Goal: Task Accomplishment & Management: Manage account settings

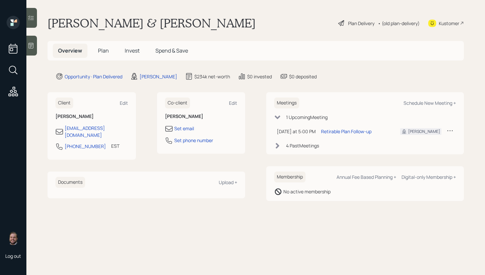
click at [107, 49] on span "Plan" at bounding box center [103, 50] width 11 height 7
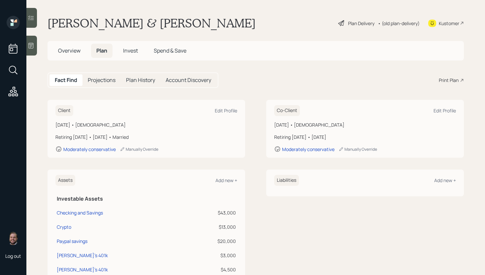
click at [348, 21] on div "Plan Delivery" at bounding box center [361, 23] width 26 height 7
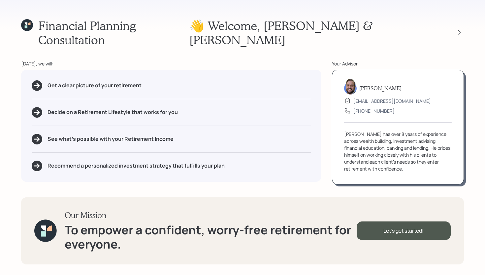
click at [454, 28] on div at bounding box center [453, 32] width 21 height 9
click at [461, 29] on icon at bounding box center [459, 32] width 7 height 7
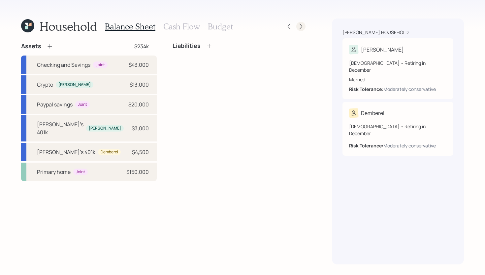
click at [303, 24] on icon at bounding box center [301, 26] width 7 height 7
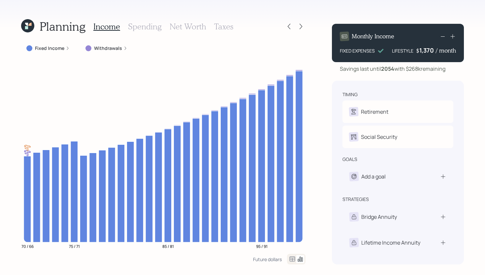
click at [67, 49] on icon at bounding box center [68, 48] width 4 height 4
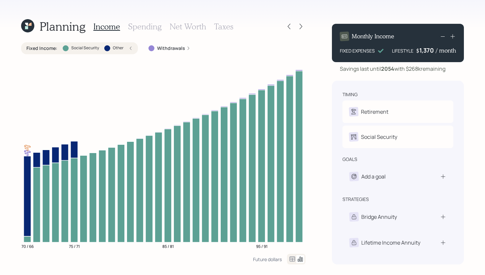
click at [140, 28] on h3 "Spending" at bounding box center [145, 27] width 34 height 10
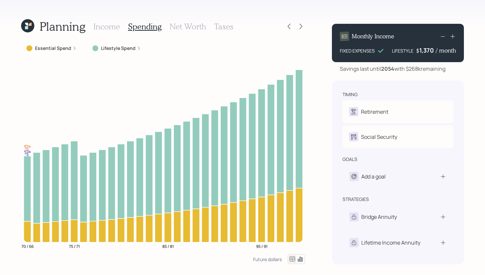
click at [130, 46] on label "Lifestyle Spend" at bounding box center [118, 48] width 35 height 7
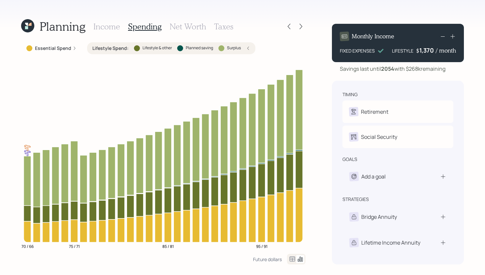
click at [24, 28] on icon at bounding box center [27, 25] width 13 height 13
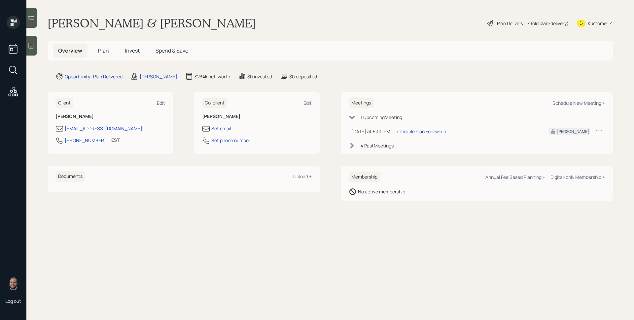
click at [97, 51] on h5 "Plan" at bounding box center [103, 51] width 21 height 14
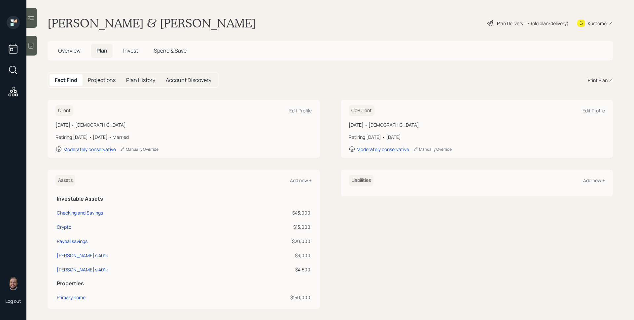
click at [126, 50] on span "Invest" at bounding box center [130, 50] width 15 height 7
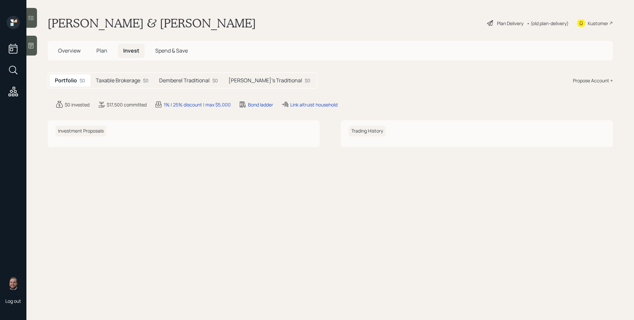
click at [72, 54] on span "Overview" at bounding box center [69, 50] width 22 height 7
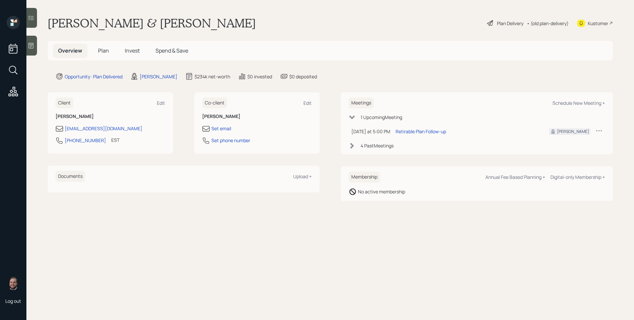
click at [106, 53] on span "Plan" at bounding box center [103, 50] width 11 height 7
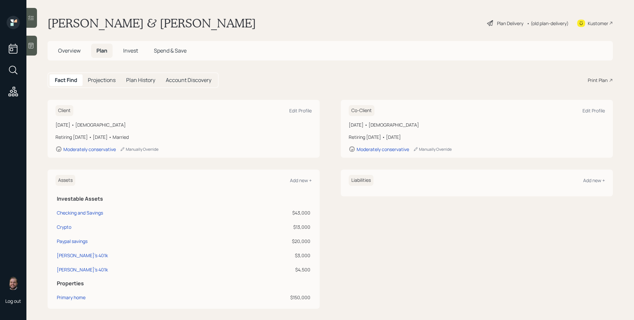
click at [77, 52] on span "Overview" at bounding box center [69, 50] width 22 height 7
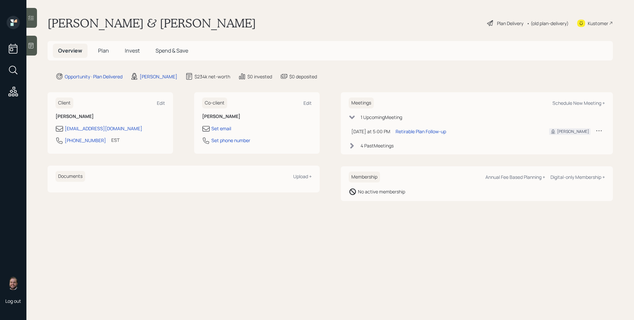
click at [98, 47] on span "Plan" at bounding box center [103, 50] width 11 height 7
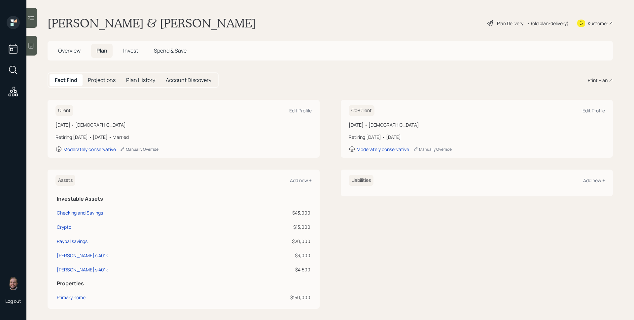
click at [485, 24] on div "Plan Delivery" at bounding box center [510, 23] width 26 height 7
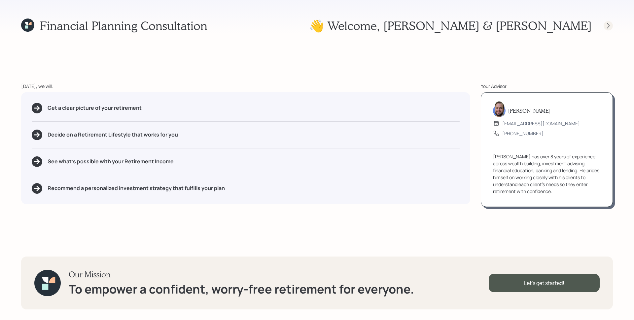
click at [485, 26] on icon at bounding box center [608, 25] width 7 height 7
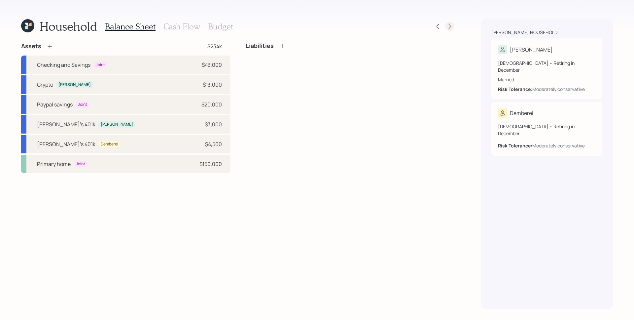
click at [449, 24] on icon at bounding box center [449, 27] width 3 height 6
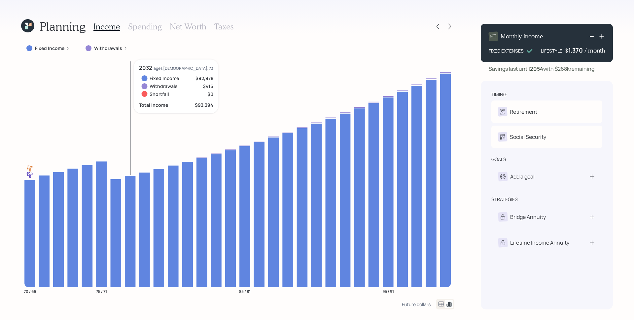
click at [55, 49] on label "Fixed Income" at bounding box center [49, 48] width 29 height 7
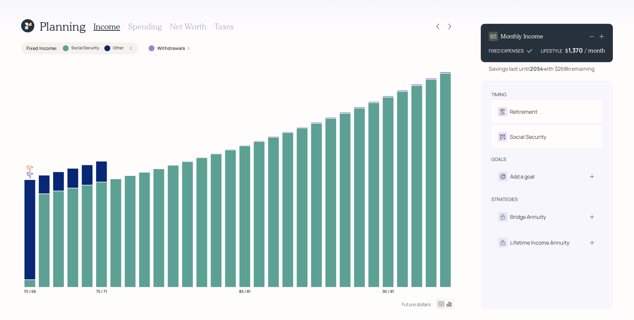
click at [140, 24] on h3 "Spending" at bounding box center [145, 27] width 34 height 10
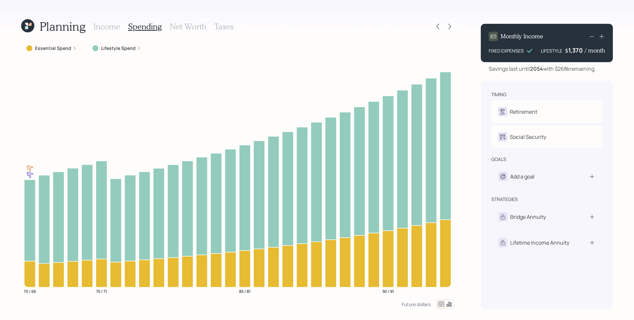
click at [124, 49] on label "Lifestyle Spend" at bounding box center [118, 48] width 35 height 7
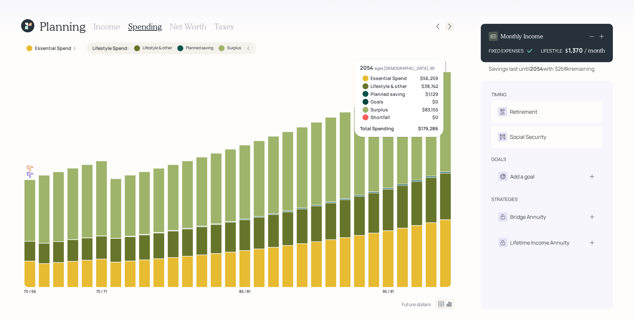
click at [452, 25] on icon at bounding box center [449, 26] width 7 height 7
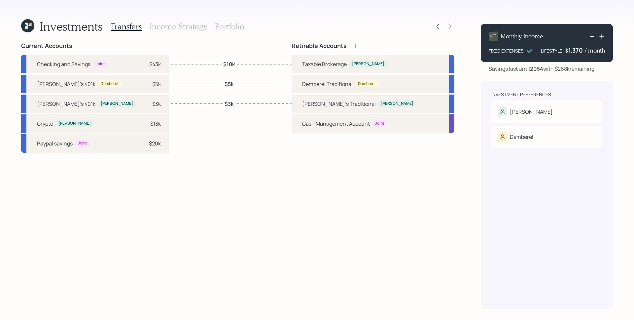
click at [452, 25] on icon at bounding box center [449, 26] width 7 height 7
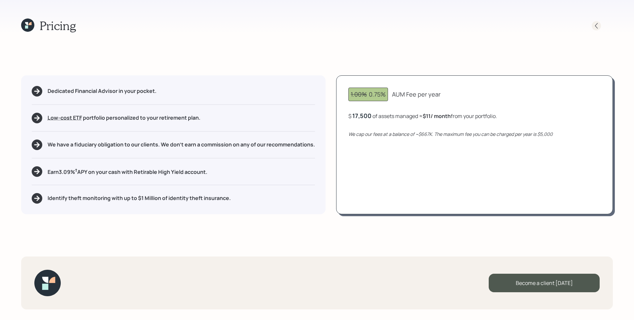
click at [485, 25] on icon at bounding box center [596, 26] width 3 height 6
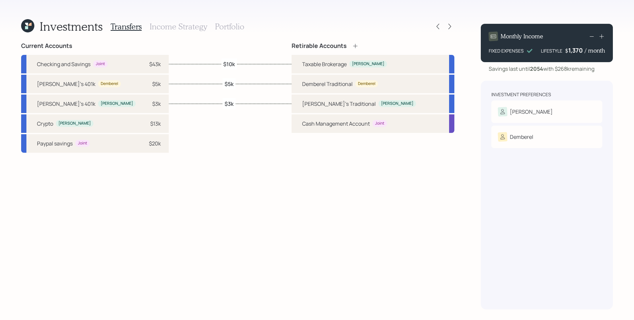
click at [238, 28] on h3 "Portfolio" at bounding box center [229, 27] width 29 height 10
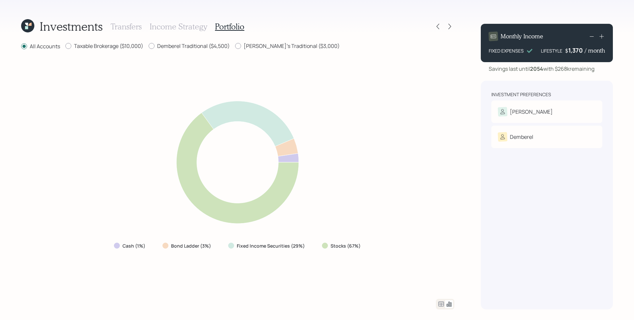
click at [440, 274] on icon at bounding box center [441, 303] width 6 height 5
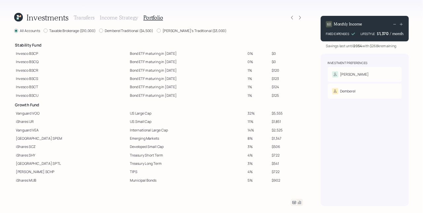
scroll to position [73, 0]
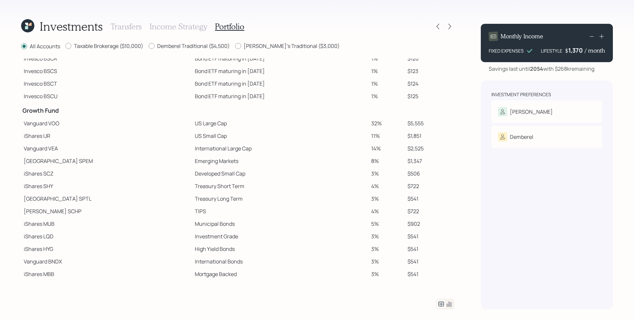
click at [442, 274] on icon at bounding box center [441, 304] width 8 height 8
click at [447, 274] on icon at bounding box center [449, 304] width 8 height 8
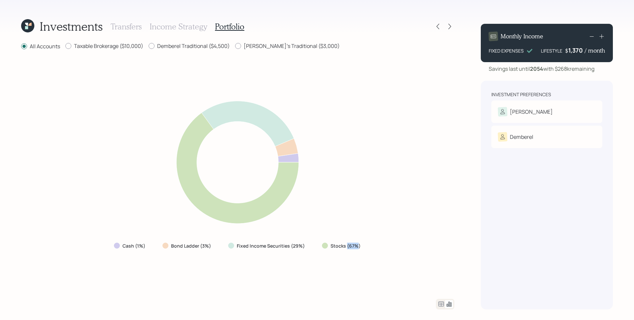
click at [357, 246] on label "Stocks (67%)" at bounding box center [345, 245] width 30 height 7
drag, startPoint x: 290, startPoint y: 246, endPoint x: 303, endPoint y: 247, distance: 13.2
click at [303, 247] on label "Fixed Income Securities (29%)" at bounding box center [271, 245] width 68 height 7
click at [303, 257] on div "Cash (1%) Bond Ladder (3%) Fixed Income Securities (29%) Stocks (67%)" at bounding box center [237, 174] width 433 height 232
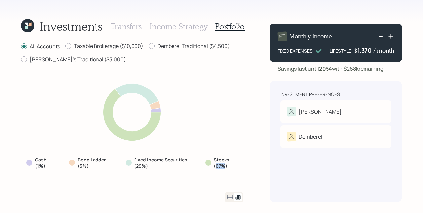
drag, startPoint x: 215, startPoint y: 166, endPoint x: 224, endPoint y: 166, distance: 8.9
click at [224, 166] on label "Stocks (67%)" at bounding box center [225, 162] width 23 height 13
click at [137, 167] on label "Fixed Income Securities (29%)" at bounding box center [161, 162] width 54 height 13
drag, startPoint x: 80, startPoint y: 166, endPoint x: 146, endPoint y: 168, distance: 66.4
click at [146, 168] on div "Cash (1%) Bond Ladder (3%) Fixed Income Securities (29%) Stocks (67%)" at bounding box center [132, 163] width 222 height 18
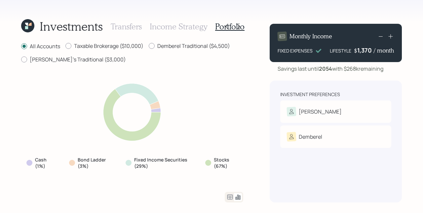
click at [85, 161] on label "Bond Ladder (3%)" at bounding box center [93, 162] width 31 height 13
click at [140, 163] on label "Fixed Income Securities (29%)" at bounding box center [161, 162] width 54 height 13
click at [95, 163] on label "Bond Ladder (3%)" at bounding box center [93, 162] width 31 height 13
click at [161, 163] on label "Fixed Income Securities (29%)" at bounding box center [161, 162] width 54 height 13
click at [257, 94] on div "Investments Transfers Income Strategy Portfolio All Accounts Taxable Brokerage …" at bounding box center [211, 106] width 423 height 213
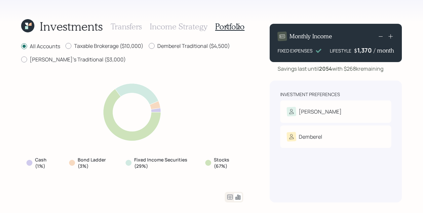
click at [230, 196] on icon at bounding box center [230, 197] width 8 height 8
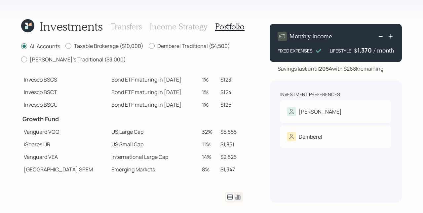
scroll to position [86, 0]
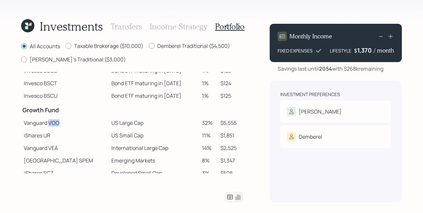
drag, startPoint x: 60, startPoint y: 123, endPoint x: 66, endPoint y: 123, distance: 5.6
click at [66, 123] on td "Vanguard VOO" at bounding box center [64, 123] width 87 height 13
copy td "VOO"
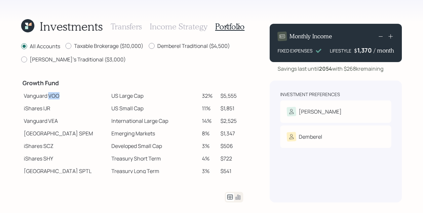
scroll to position [118, 0]
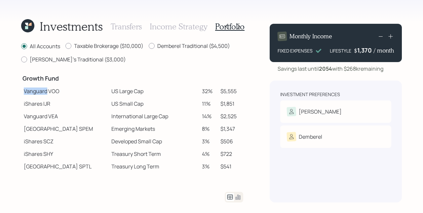
drag, startPoint x: 22, startPoint y: 91, endPoint x: 46, endPoint y: 92, distance: 23.8
click at [46, 92] on td "Vanguard VOO" at bounding box center [64, 91] width 87 height 13
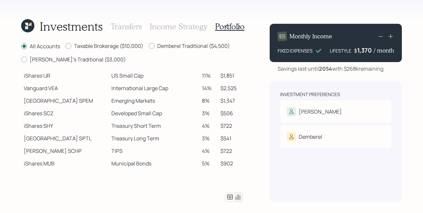
scroll to position [151, 0]
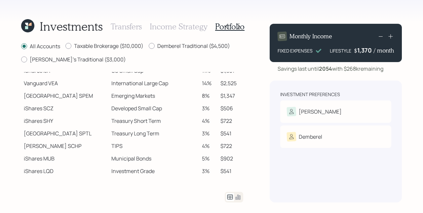
click at [130, 27] on h3 "Transfers" at bounding box center [126, 27] width 31 height 10
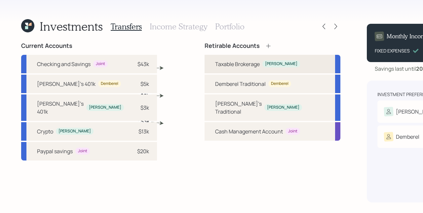
click at [215, 61] on div "Taxable Brokerage" at bounding box center [237, 64] width 45 height 8
select select "taxable"
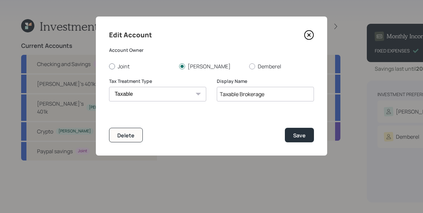
click at [126, 67] on label "Joint" at bounding box center [141, 66] width 65 height 7
click at [109, 66] on input "Joint" at bounding box center [109, 66] width 0 height 0
radio input "true"
click at [300, 131] on button "Save" at bounding box center [299, 135] width 29 height 14
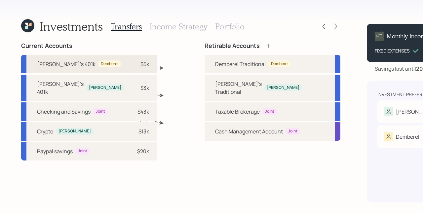
click at [102, 63] on div "[PERSON_NAME]'s 401k Demberel $5k" at bounding box center [89, 64] width 136 height 18
click at [204, 46] on h4 "Retirable Accounts" at bounding box center [231, 45] width 55 height 7
click at [93, 62] on div "[PERSON_NAME]'s 401k Demberel $5k" at bounding box center [89, 64] width 136 height 18
click at [98, 66] on div "Demberel" at bounding box center [109, 63] width 23 height 7
drag, startPoint x: 87, startPoint y: 15, endPoint x: 87, endPoint y: 10, distance: 4.6
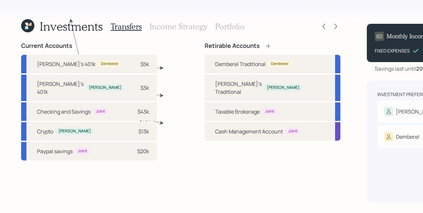
click at [87, 14] on div "Investments Transfers Income Strategy Portfolio Current Accounts Demberel's 401…" at bounding box center [211, 106] width 423 height 213
